Goal: Use online tool/utility: Utilize a website feature to perform a specific function

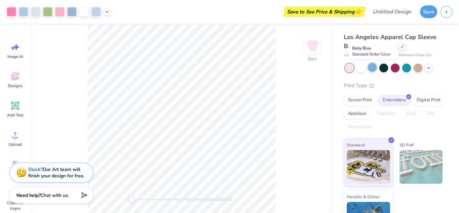
click at [372, 69] on div at bounding box center [372, 67] width 9 height 9
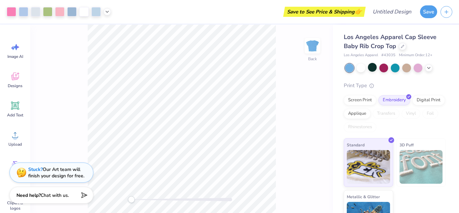
click at [347, 67] on div at bounding box center [349, 68] width 9 height 9
click at [349, 69] on div at bounding box center [349, 68] width 9 height 9
click at [362, 69] on div at bounding box center [360, 67] width 9 height 9
click at [428, 67] on icon at bounding box center [428, 67] width 5 height 5
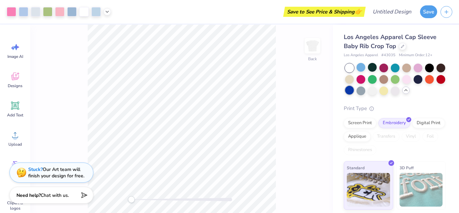
click at [351, 89] on div at bounding box center [349, 90] width 9 height 9
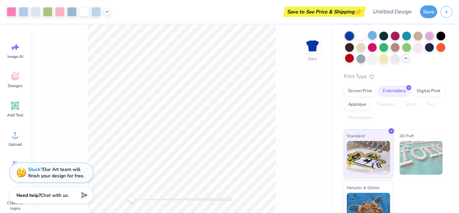
scroll to position [39, 0]
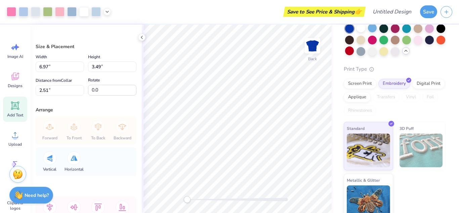
click at [16, 108] on icon at bounding box center [15, 105] width 6 height 6
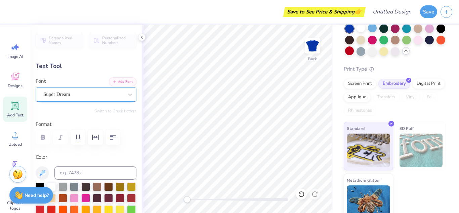
click at [76, 95] on div "Super Dream" at bounding box center [83, 94] width 81 height 10
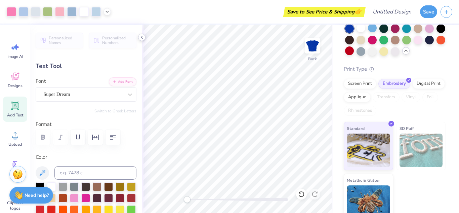
click at [141, 38] on icon at bounding box center [141, 37] width 5 height 5
